Goal: Task Accomplishment & Management: Manage account settings

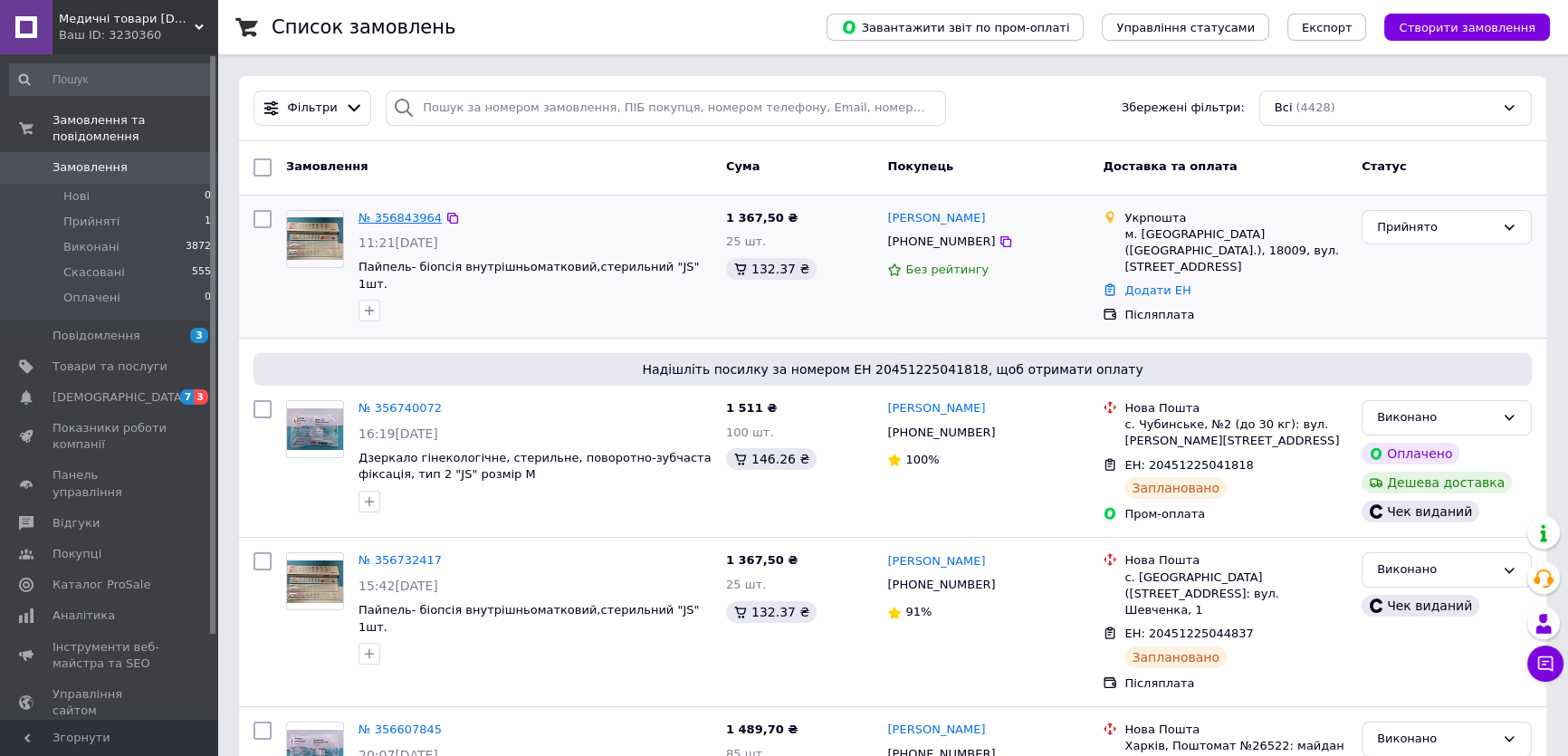
click at [393, 216] on link "№ 356843964" at bounding box center [400, 217] width 84 height 14
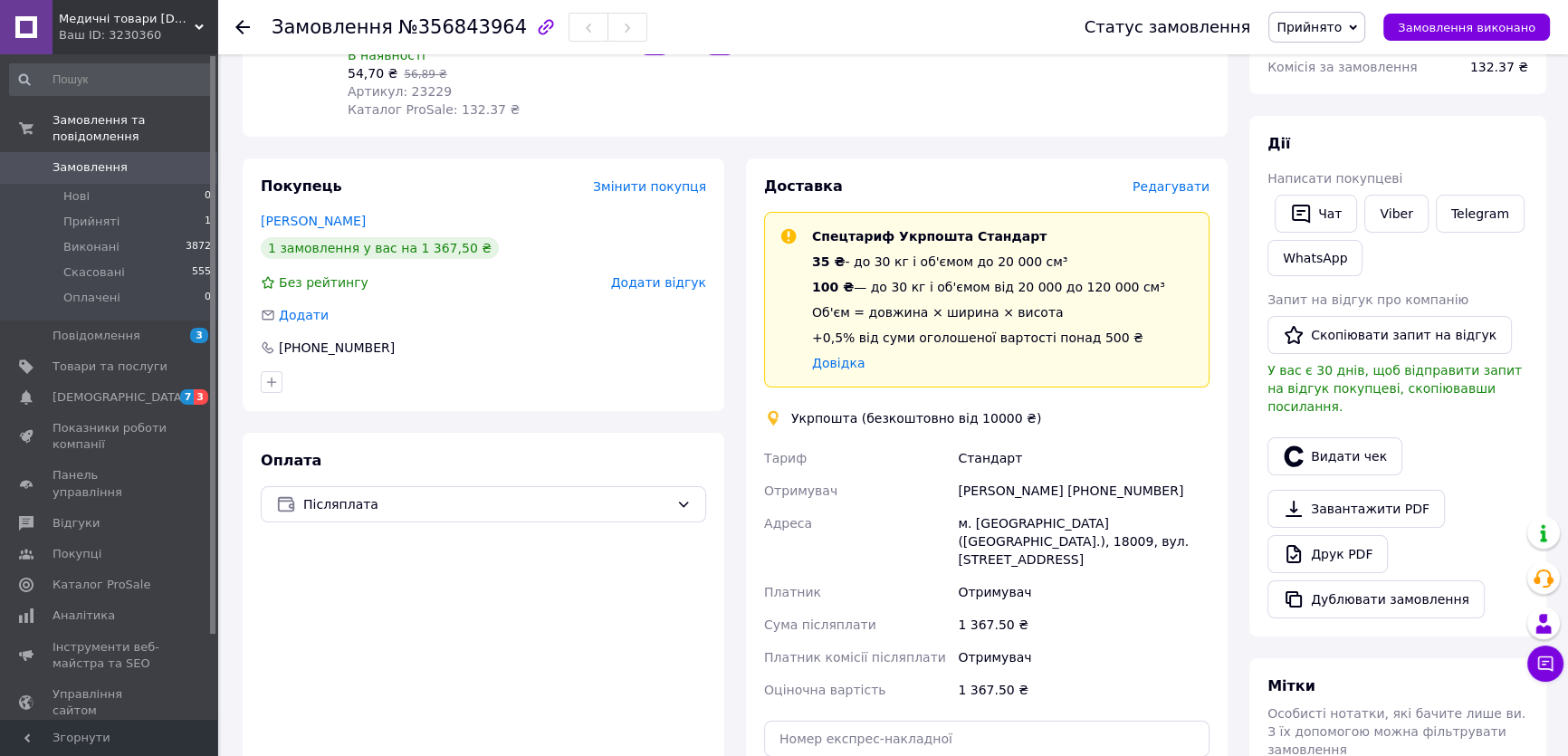
scroll to position [328, 0]
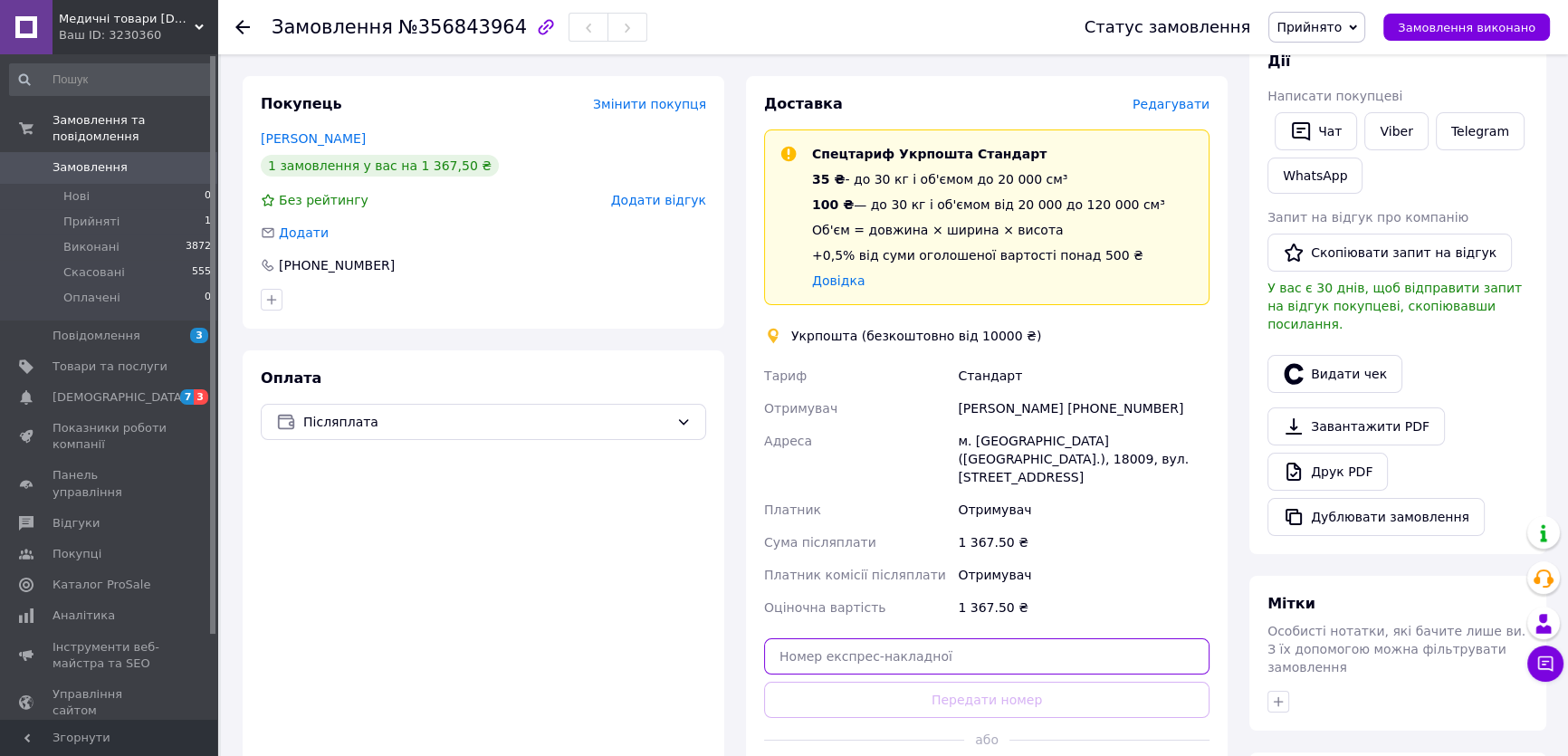
click at [928, 639] on input "text" at bounding box center [987, 657] width 446 height 36
paste input "0505352799089"
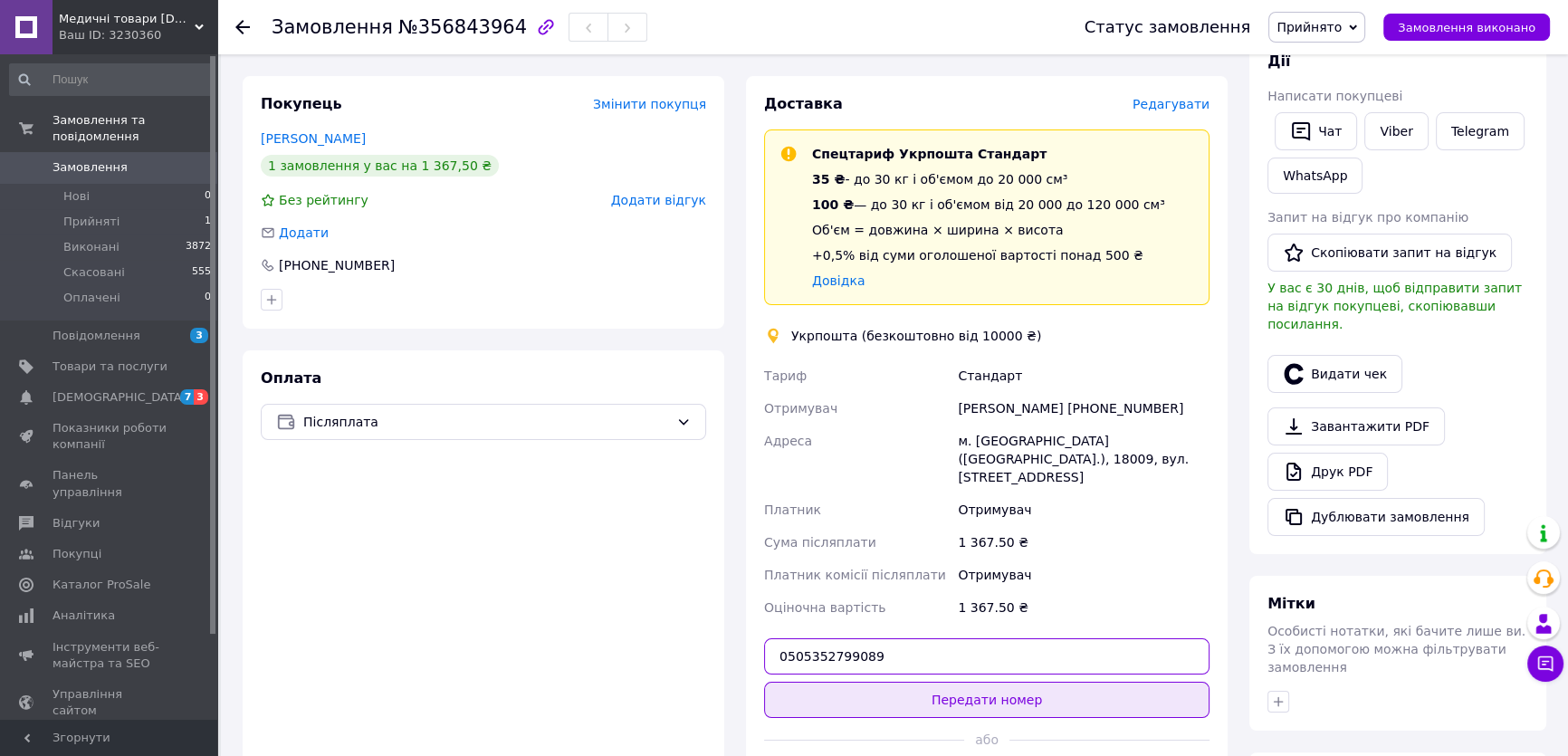
scroll to position [411, 0]
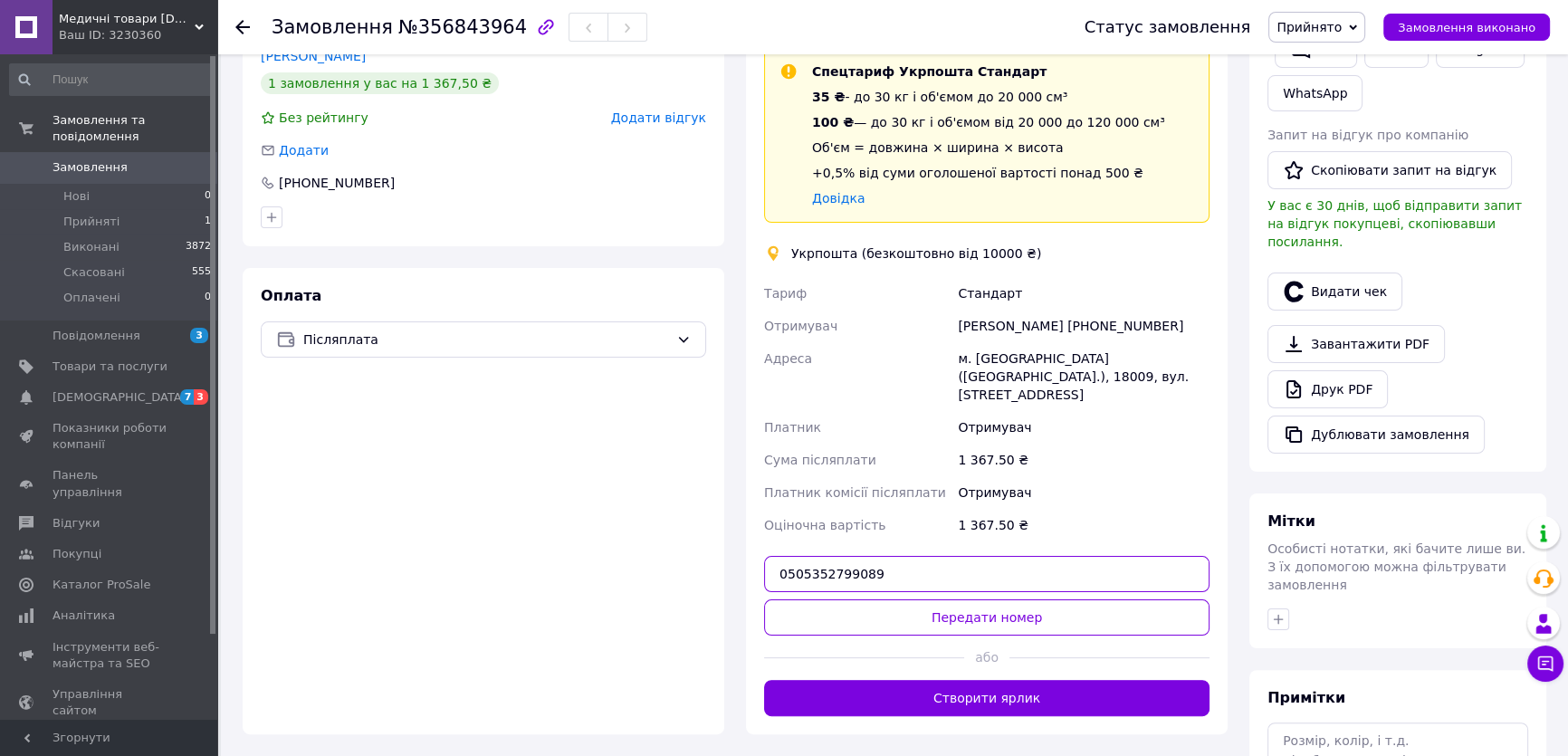
type input "0505352799089"
click at [1035, 600] on button "Передати номер" at bounding box center [987, 618] width 446 height 36
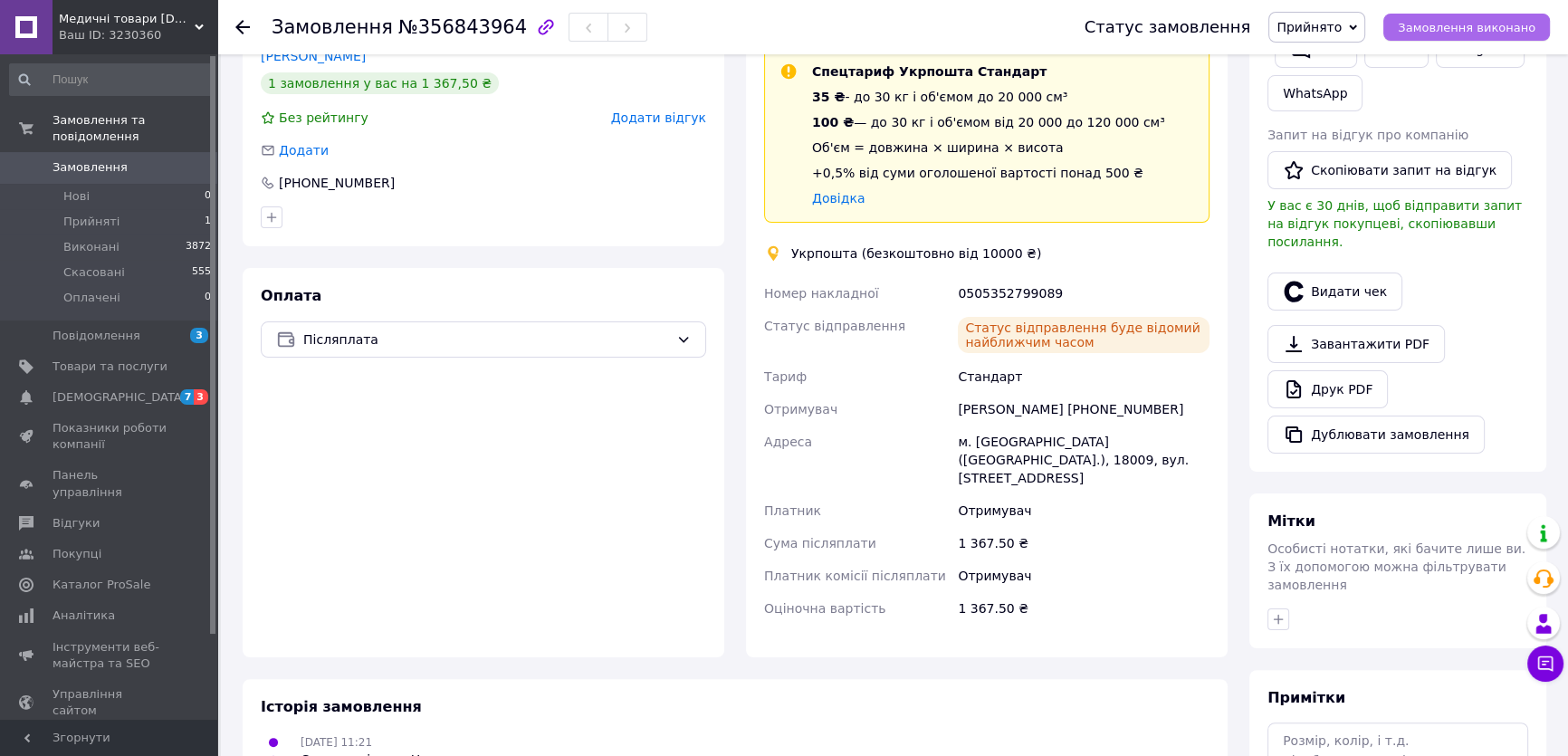
click at [1471, 26] on span "Замовлення виконано" at bounding box center [1466, 27] width 137 height 14
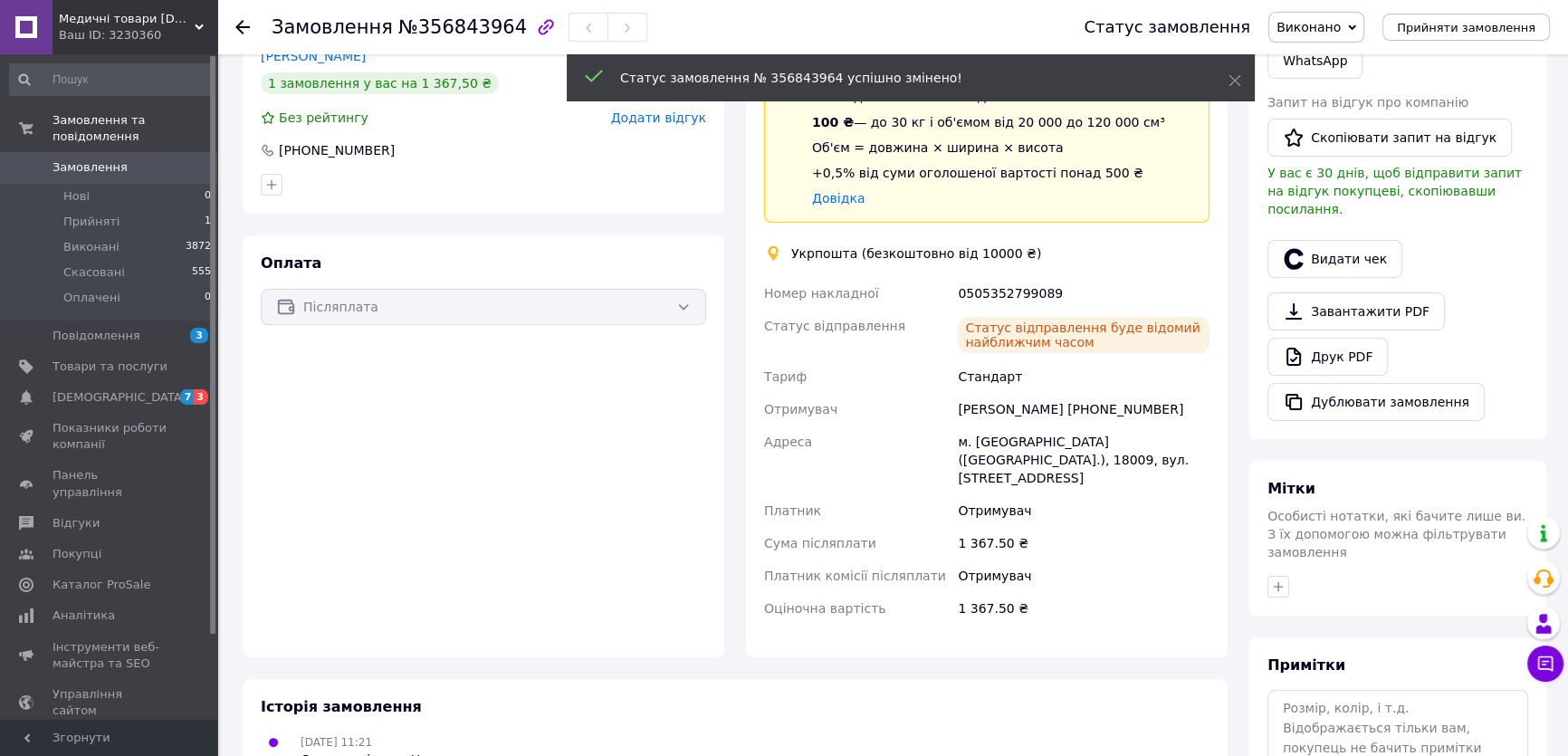
click at [236, 22] on icon at bounding box center [243, 27] width 15 height 15
